Goal: Find specific page/section: Find specific page/section

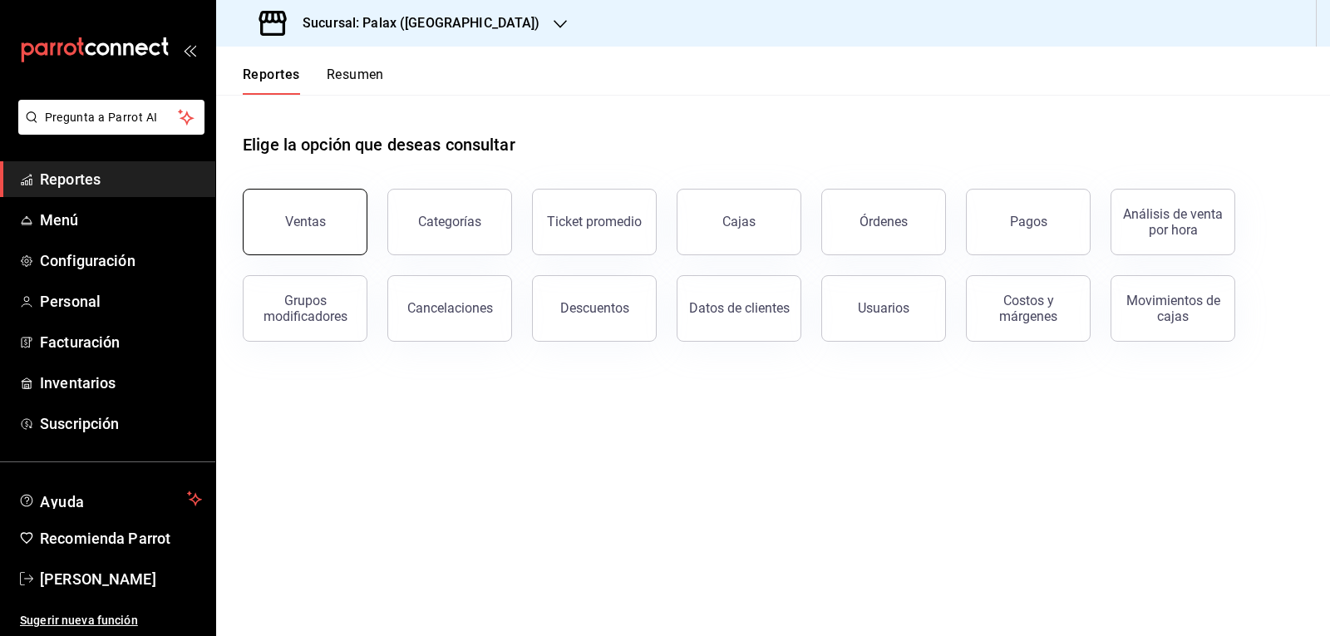
click at [348, 226] on button "Ventas" at bounding box center [305, 222] width 125 height 66
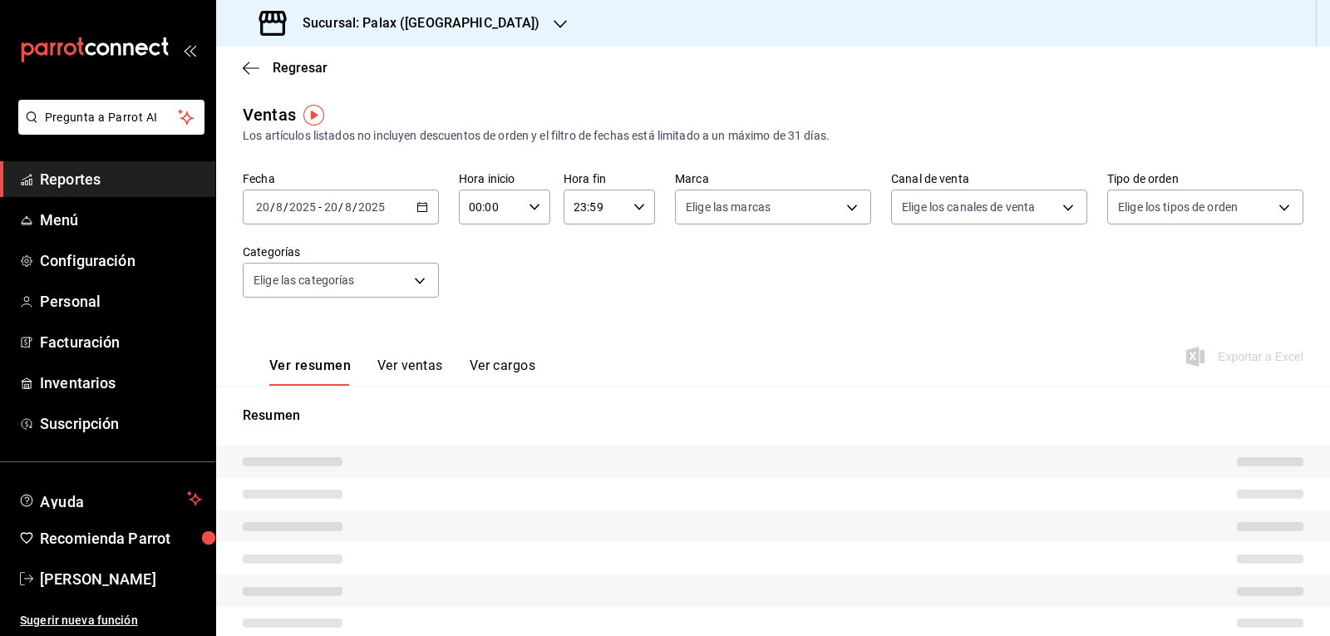
type input "07:00"
type input "15:59"
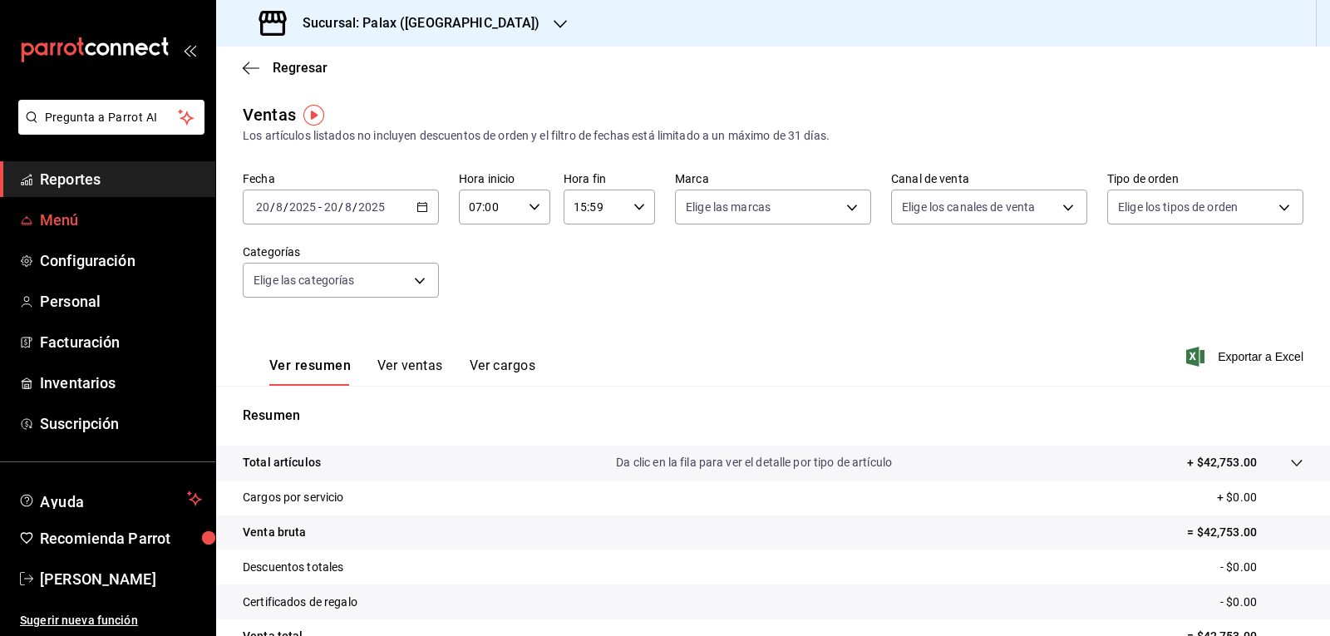
click at [71, 221] on span "Menú" at bounding box center [121, 220] width 162 height 22
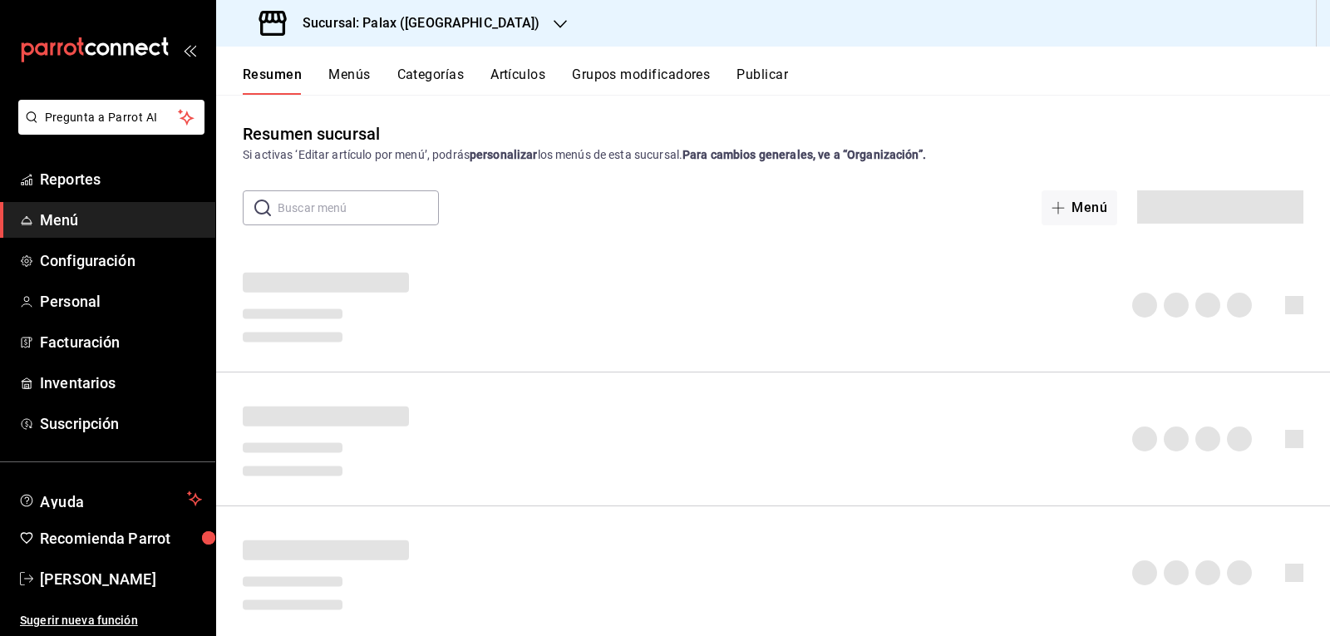
click at [294, 199] on input "text" at bounding box center [358, 207] width 161 height 33
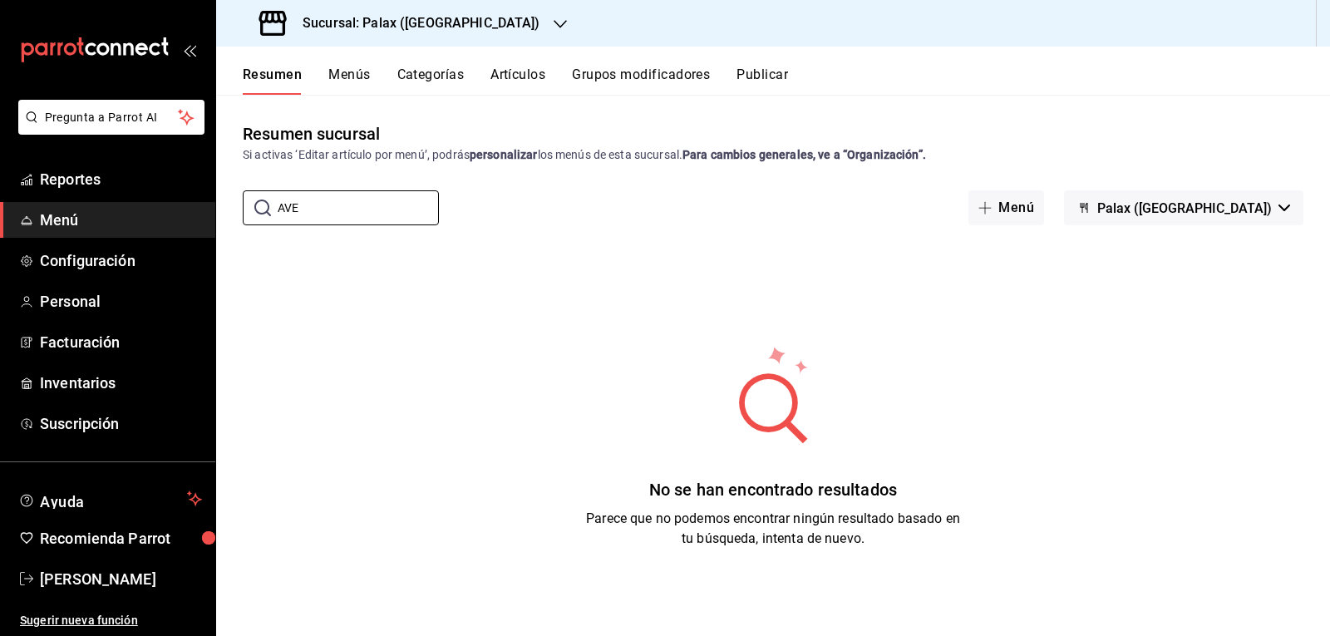
type input "AVE"
click at [356, 71] on button "Menús" at bounding box center [349, 80] width 42 height 28
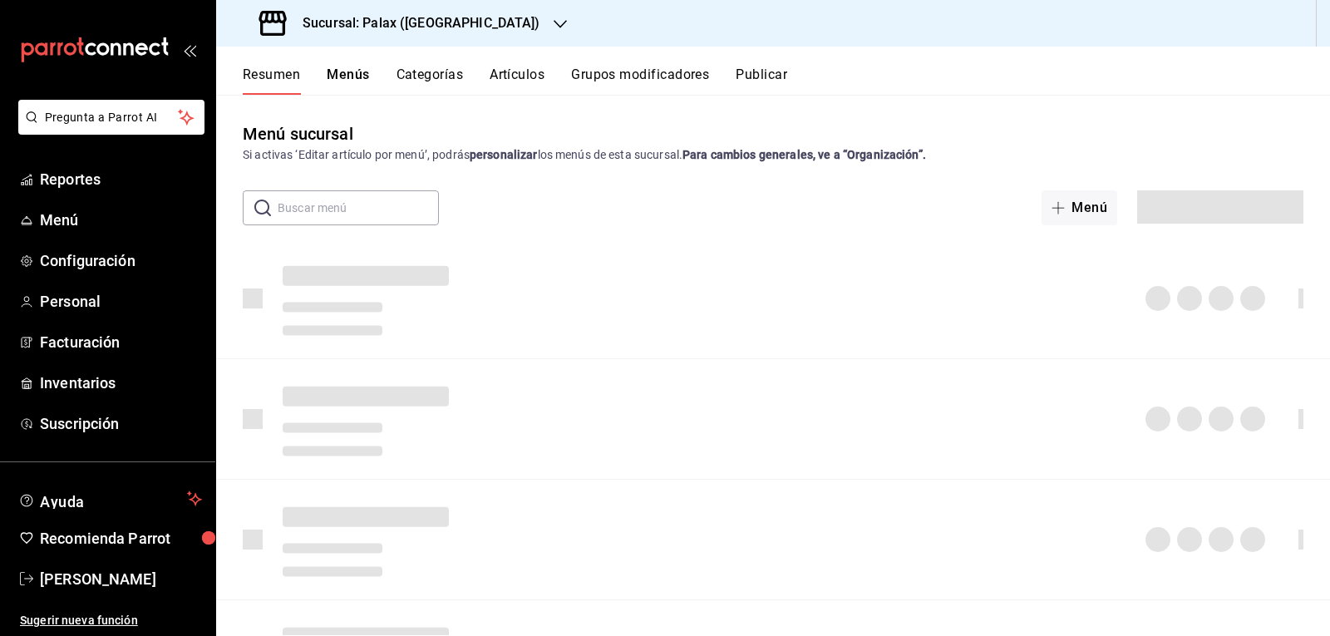
click at [336, 210] on input "text" at bounding box center [358, 207] width 161 height 33
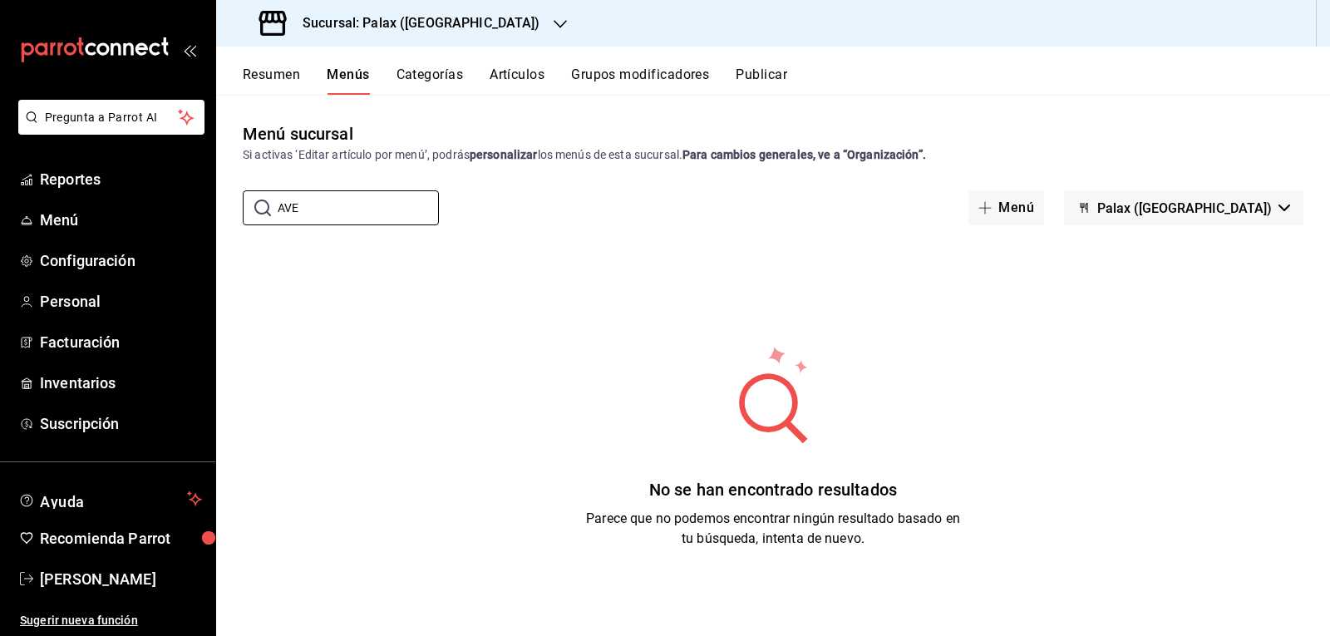
type input "AVE"
click at [514, 77] on button "Artículos" at bounding box center [516, 80] width 55 height 28
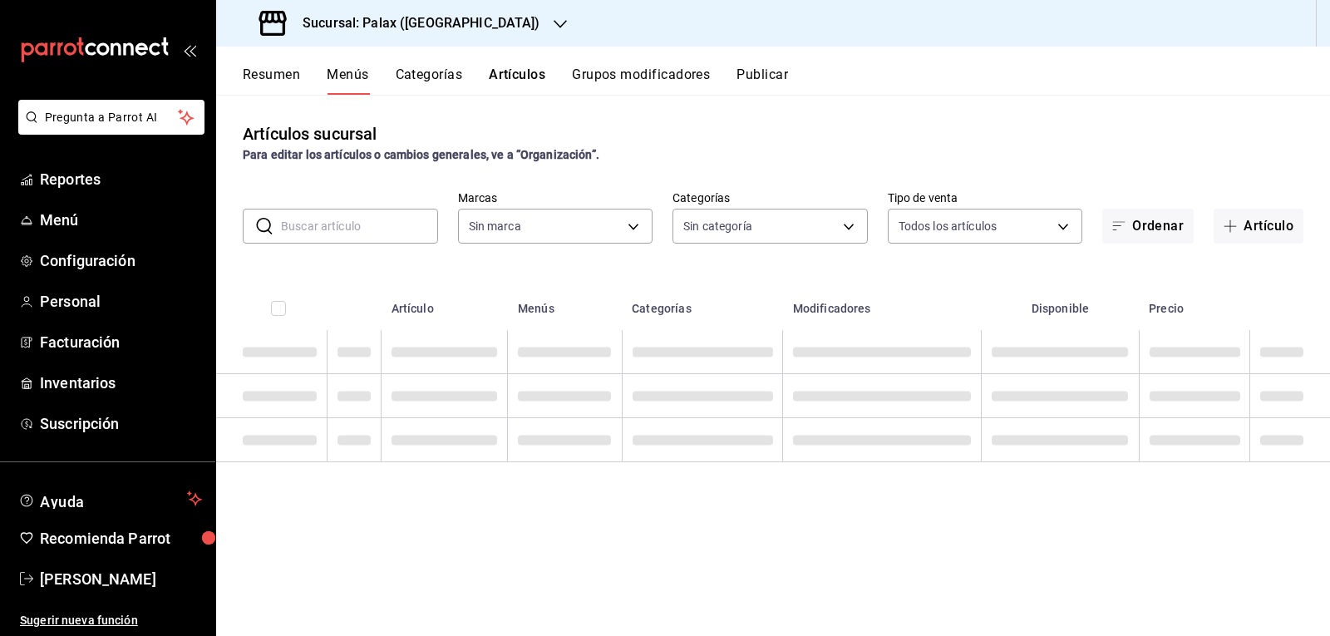
click at [348, 228] on input "text" at bounding box center [359, 225] width 157 height 33
type input "AV"
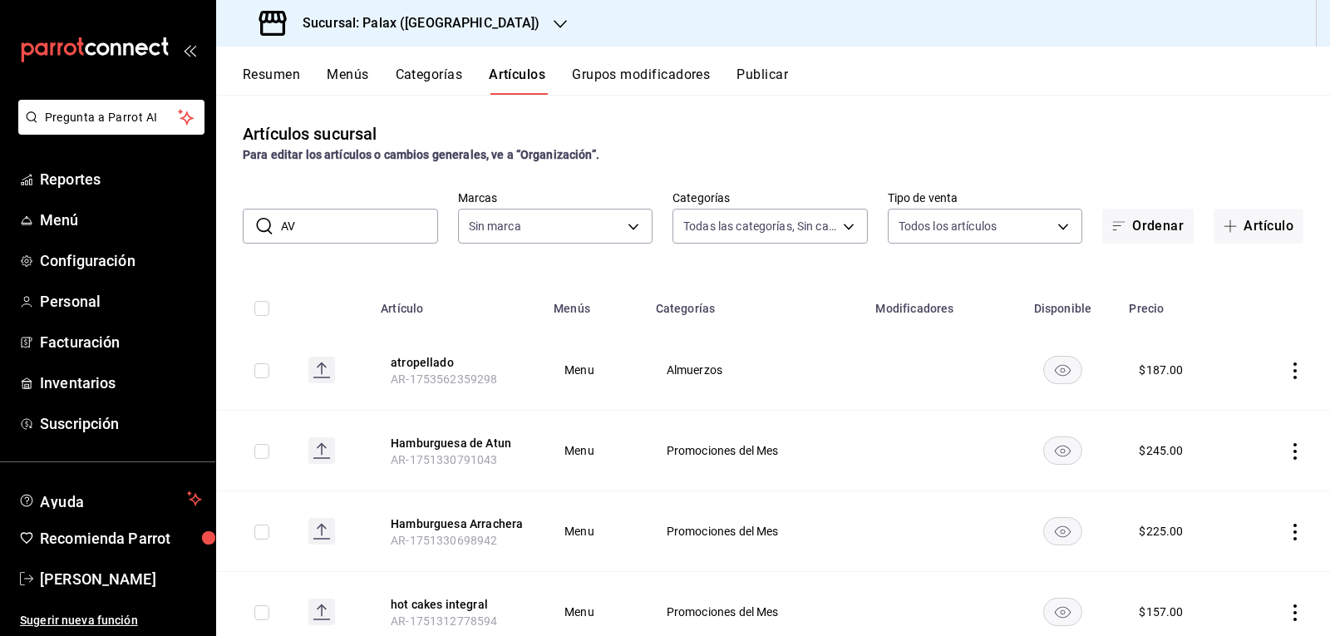
type input "7fa229bc-c9d3-4dba-9758-ee0117d8b32c,874e04fd-13f0-4277-bc95-ee84bfec7f9b,7d801…"
type input "AVE"
type input "8510d572-c45f-4696-9a08-afbf2d111022"
type input "AVEN"
